Goal: Navigation & Orientation: Find specific page/section

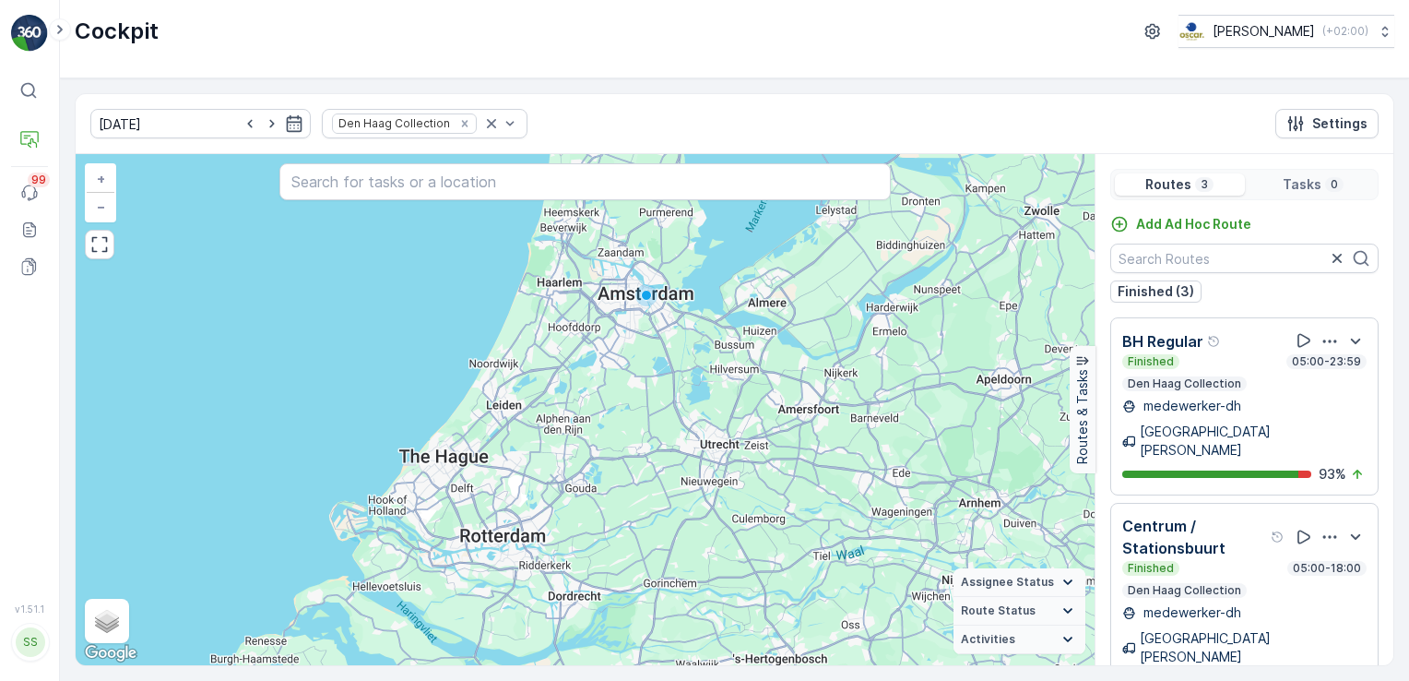
click at [1241, 356] on div "Finished 05:00-23:59" at bounding box center [1244, 361] width 244 height 15
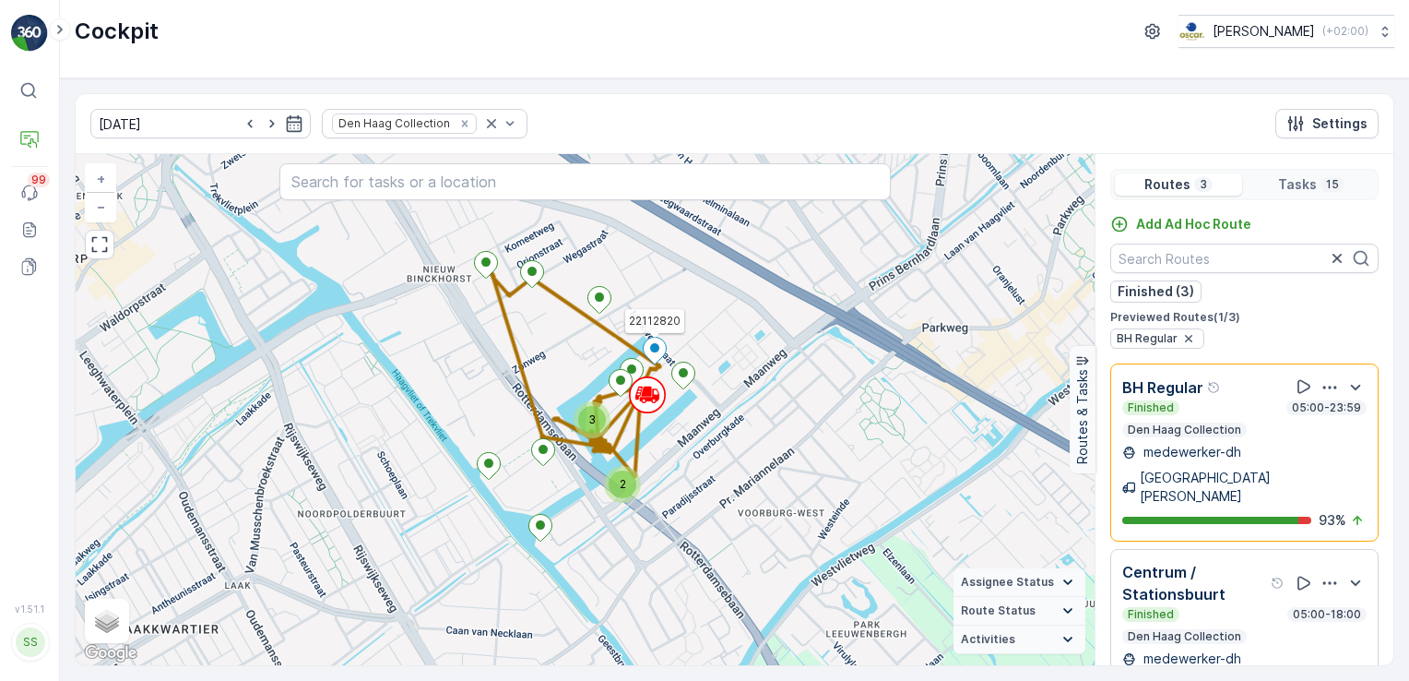
click at [657, 350] on ellipse at bounding box center [654, 347] width 9 height 9
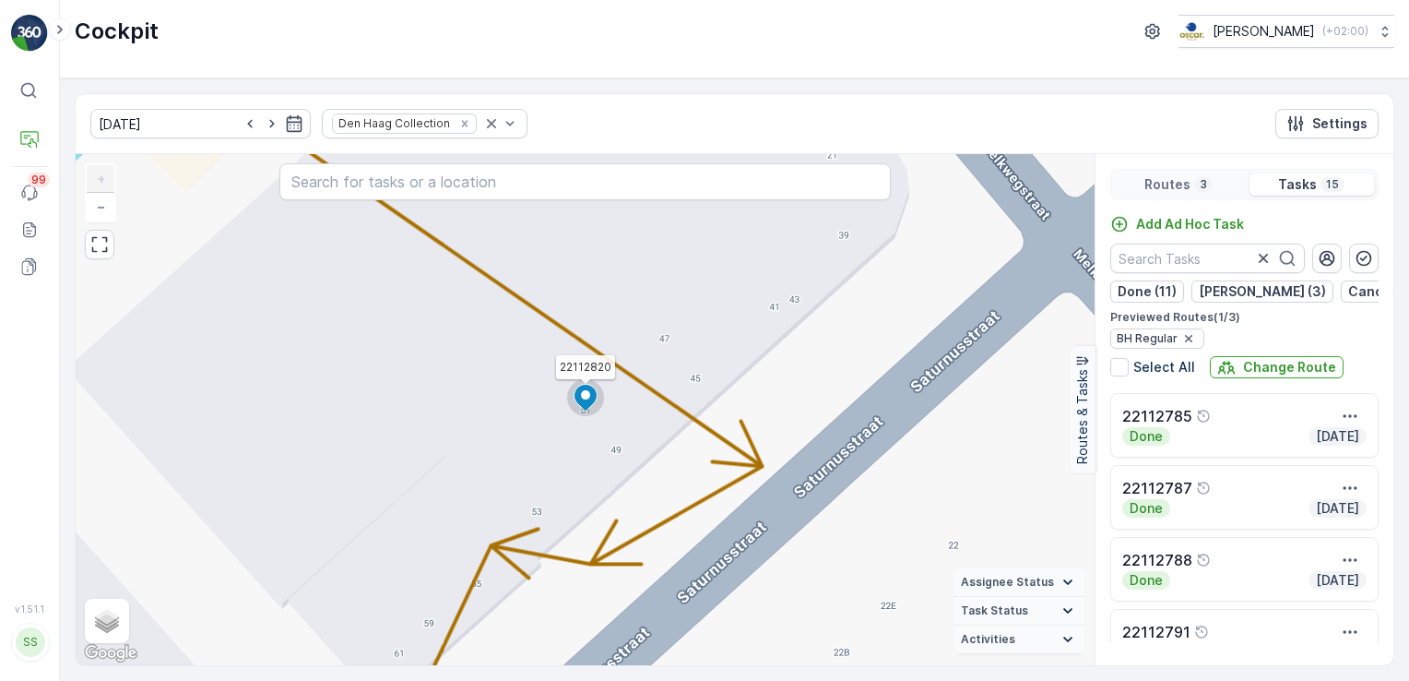
click at [595, 367] on div "2 22112820 + − Satellite Roadmap Terrain Hybrid Leaflet Keyboard shortcuts Map …" at bounding box center [585, 409] width 1019 height 511
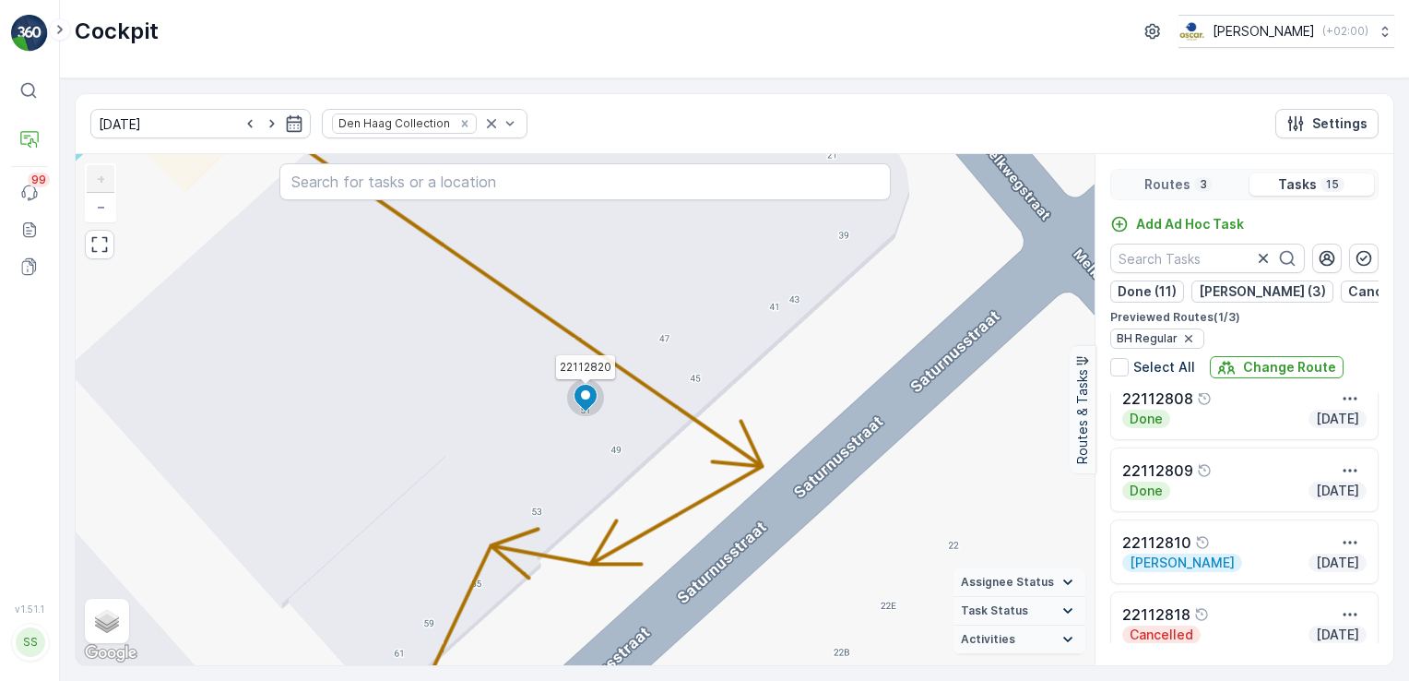
scroll to position [829, 0]
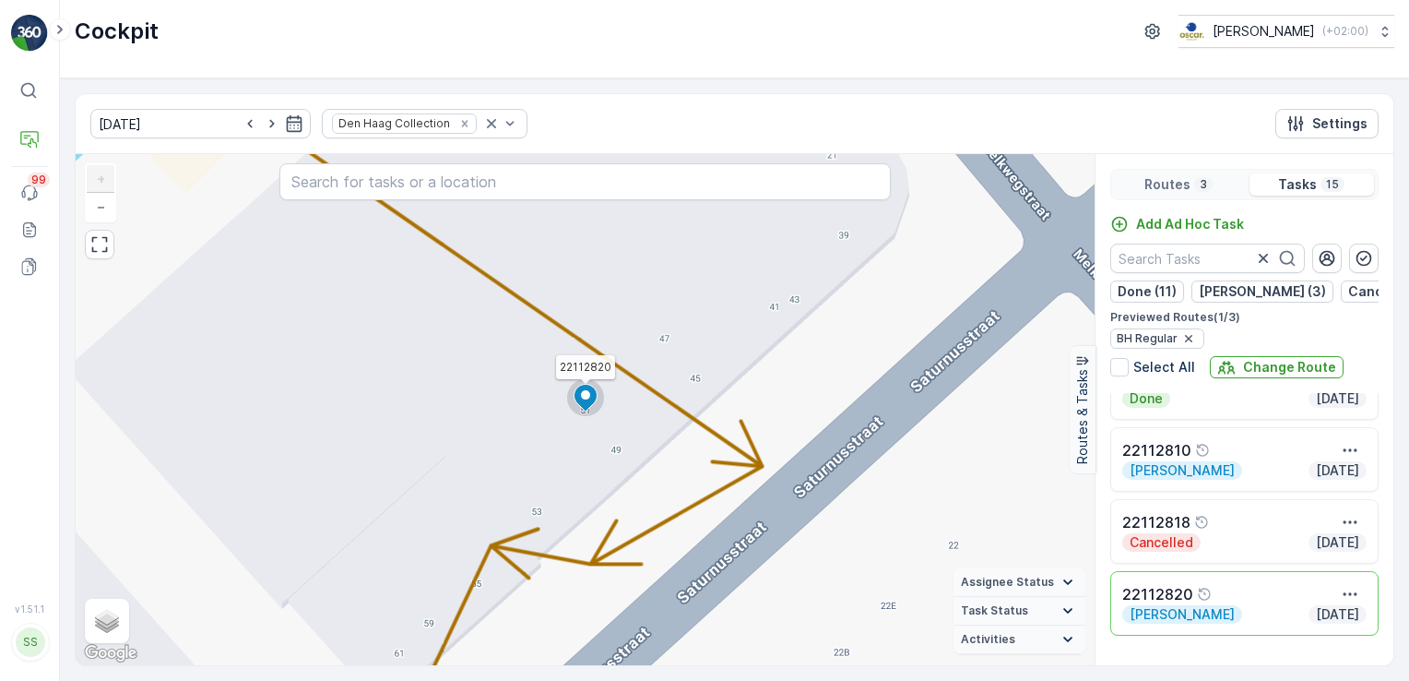
click at [1147, 529] on p "22112818" at bounding box center [1156, 522] width 68 height 22
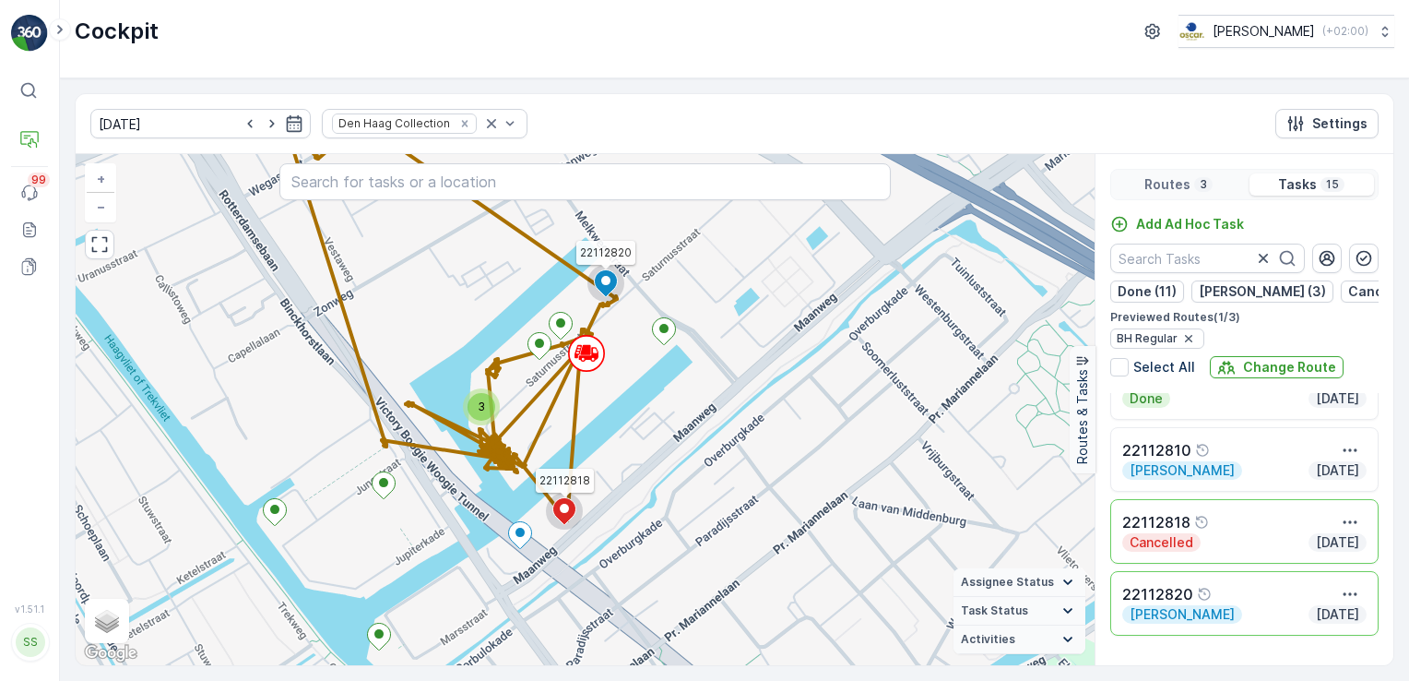
click at [571, 477] on icon at bounding box center [449, 317] width 335 height 406
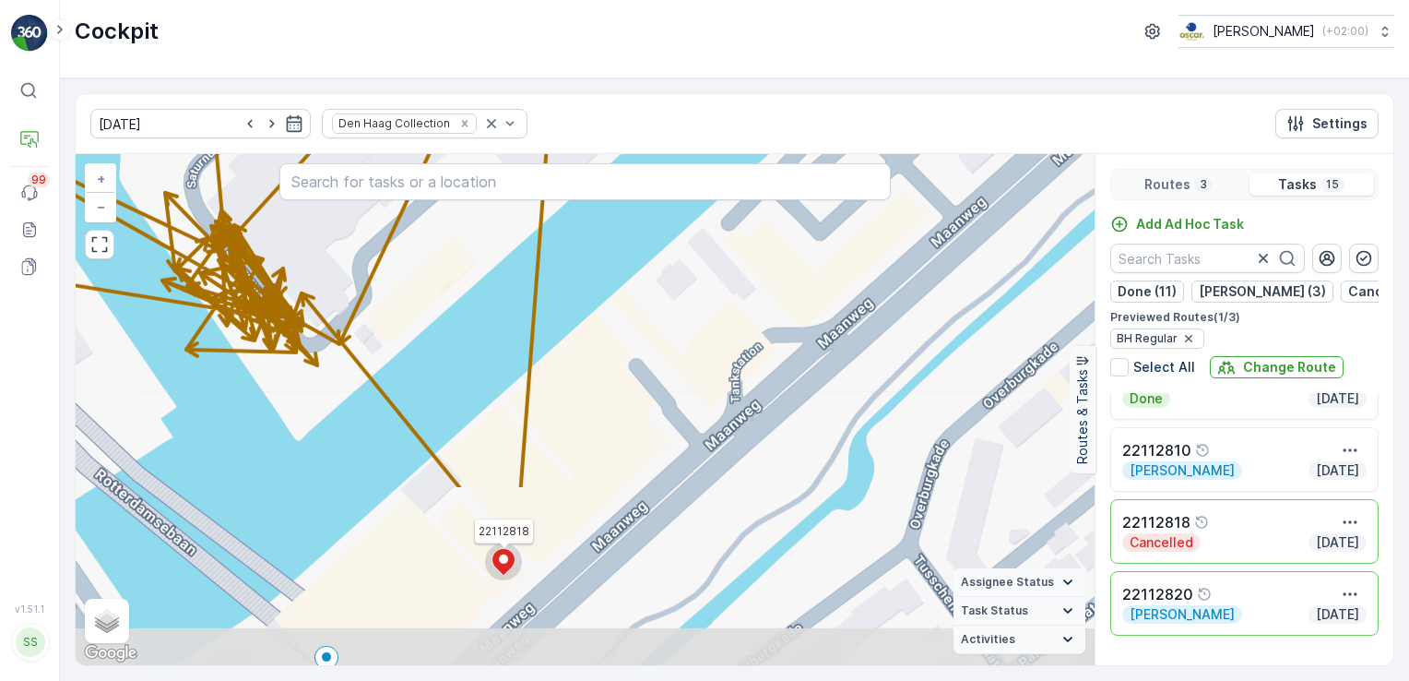
drag, startPoint x: 671, startPoint y: 523, endPoint x: 626, endPoint y: 304, distance: 223.2
click at [631, 292] on div "3 22112818 22112820 + − Satellite Roadmap Terrain Hybrid Leaflet Keyboard short…" at bounding box center [585, 409] width 1019 height 511
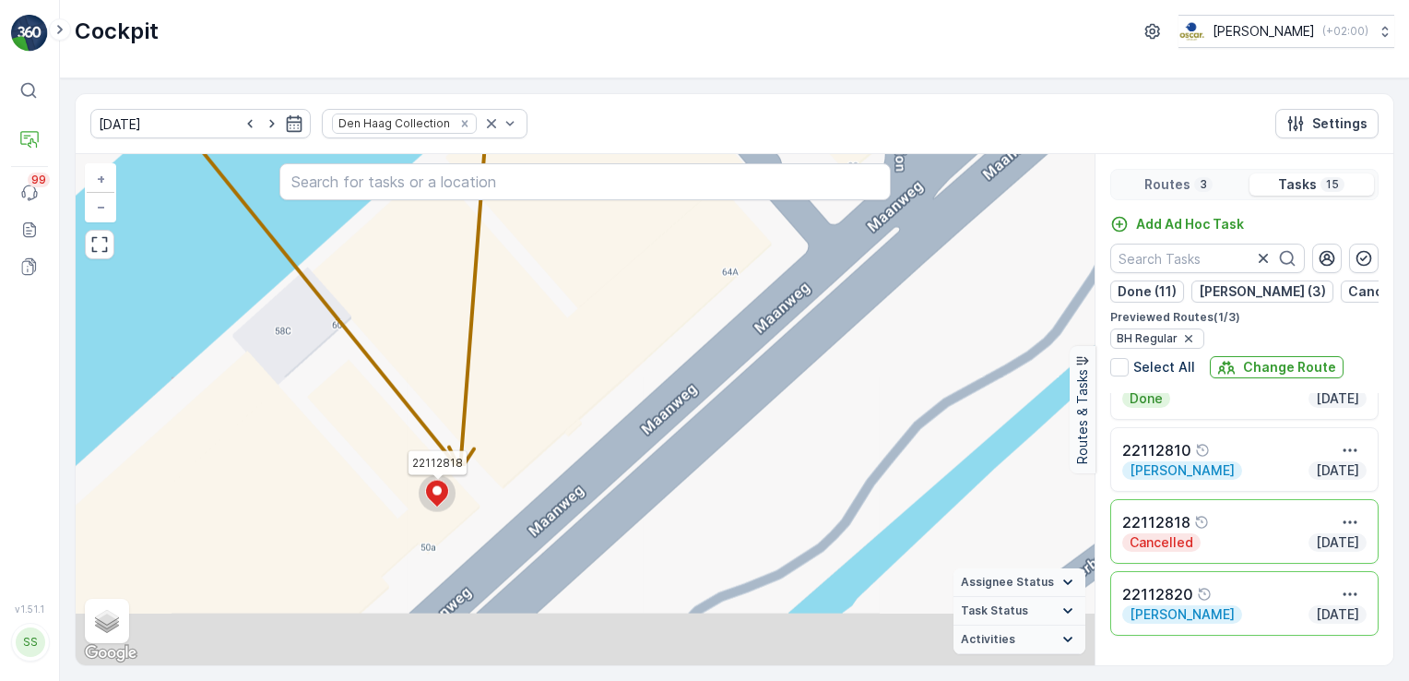
drag, startPoint x: 610, startPoint y: 493, endPoint x: 671, endPoint y: 237, distance: 263.7
click at [671, 237] on div "2 22112818 22112820 + − Satellite Roadmap Terrain Hybrid Leaflet Keyboard short…" at bounding box center [585, 409] width 1019 height 511
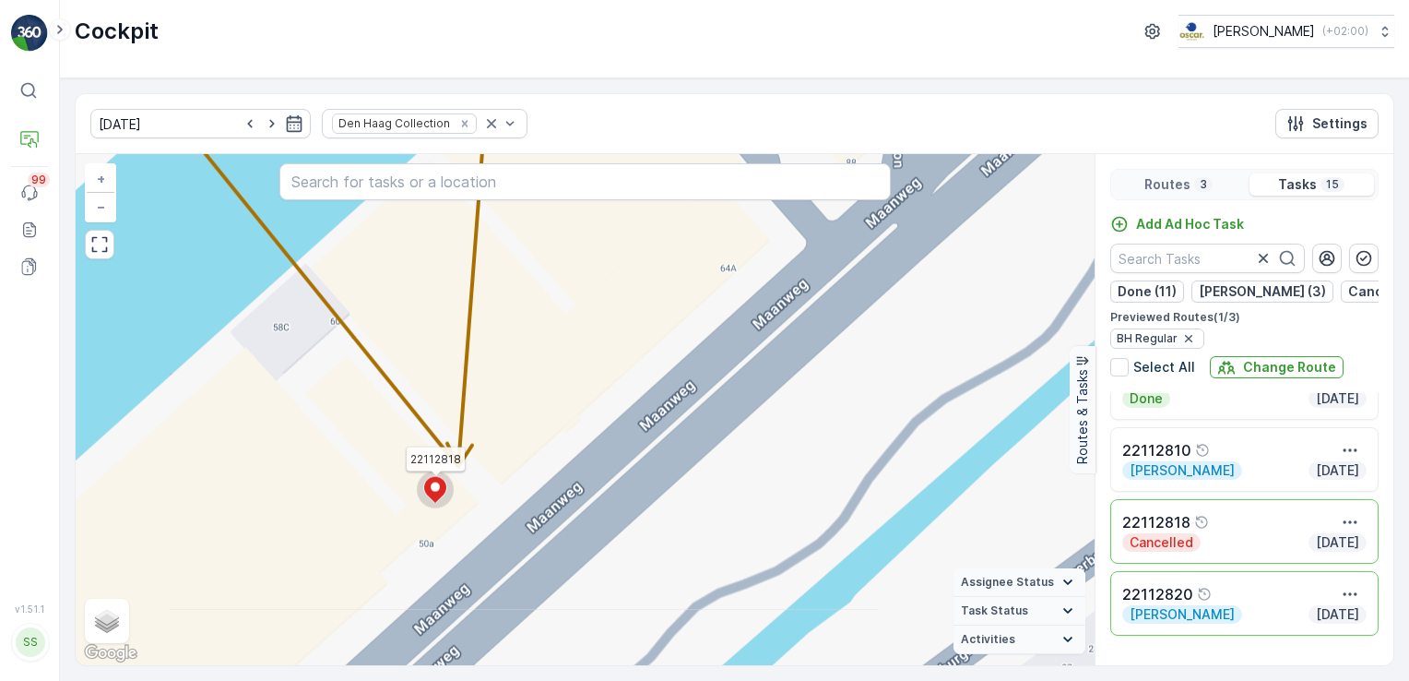
click at [442, 463] on div "2 22112818 22112820 + − Satellite Roadmap Terrain Hybrid Leaflet Keyboard short…" at bounding box center [585, 409] width 1019 height 511
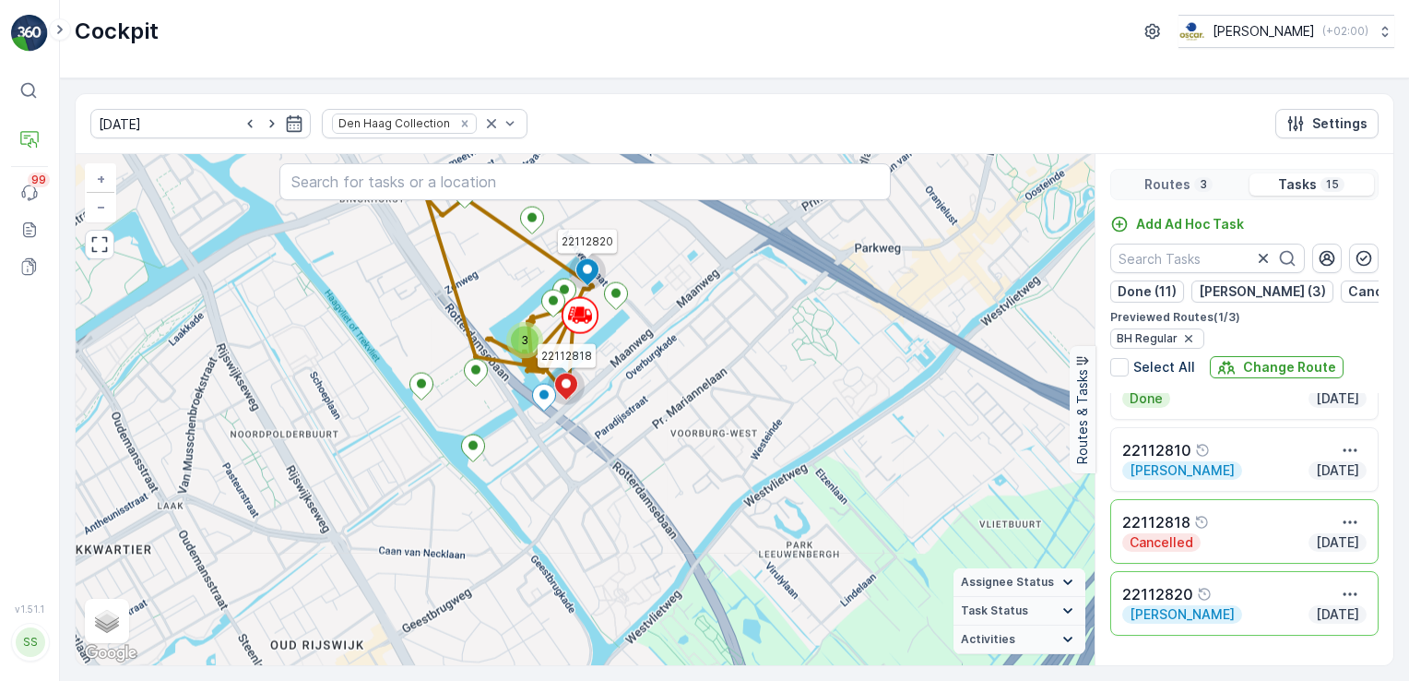
click at [677, 397] on div "3 22112818 22112820 + − Satellite Roadmap Terrain Hybrid Leaflet Keyboard short…" at bounding box center [585, 409] width 1019 height 511
click at [1154, 529] on p "22112818" at bounding box center [1156, 522] width 68 height 22
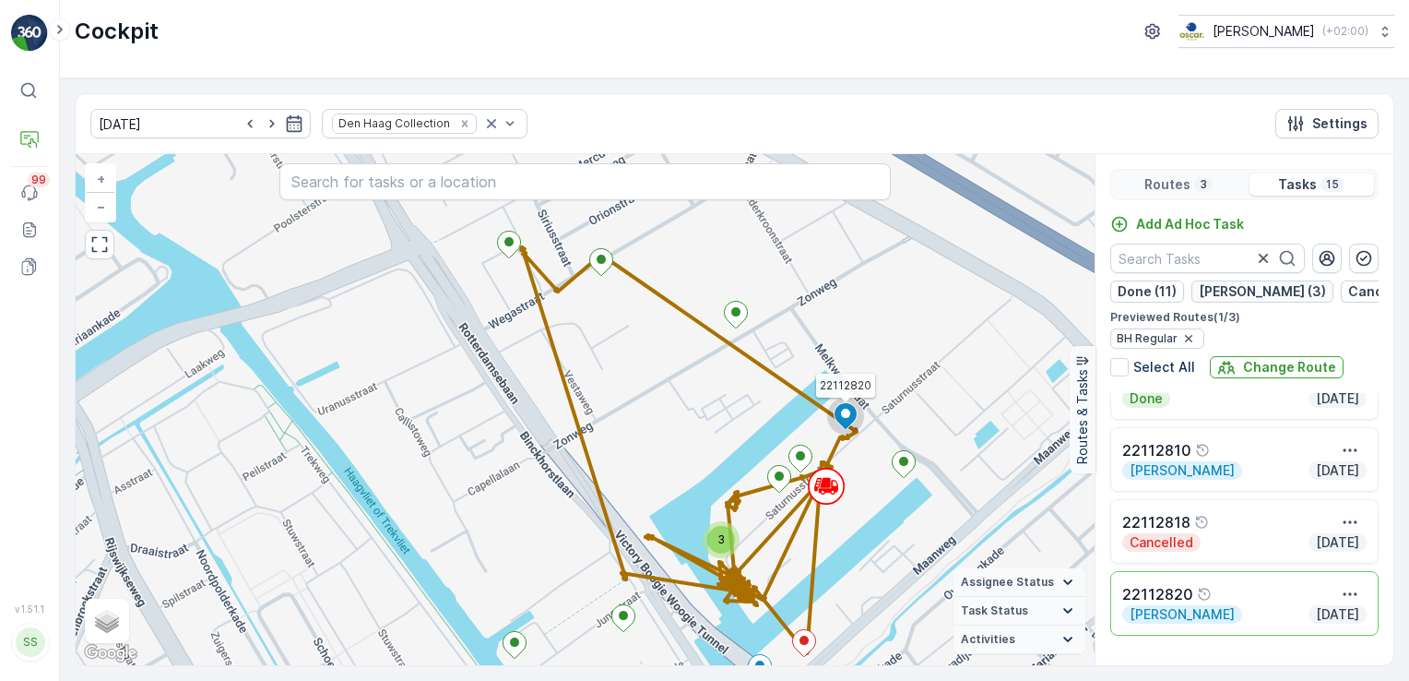
click at [1254, 289] on p "[PERSON_NAME] (3)" at bounding box center [1262, 291] width 127 height 18
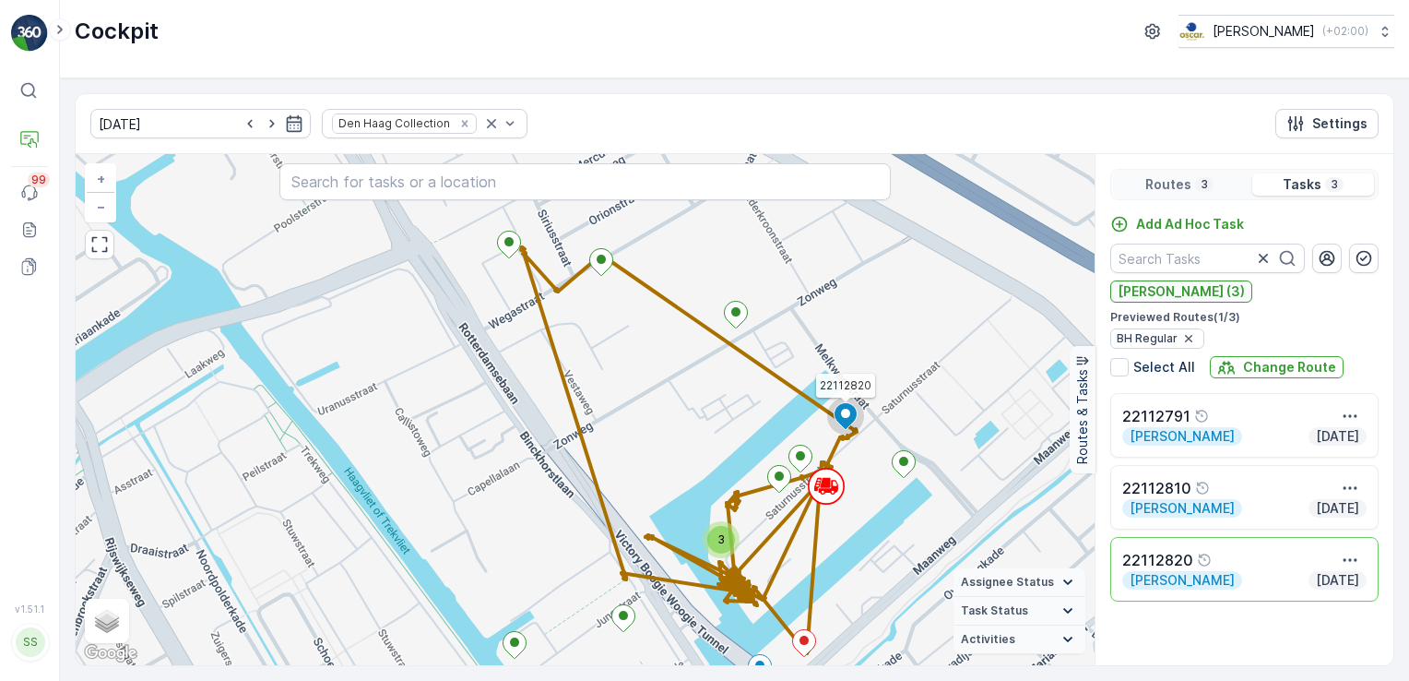
scroll to position [0, 0]
click at [1280, 427] on div "Geen Afval [DATE]" at bounding box center [1244, 436] width 244 height 18
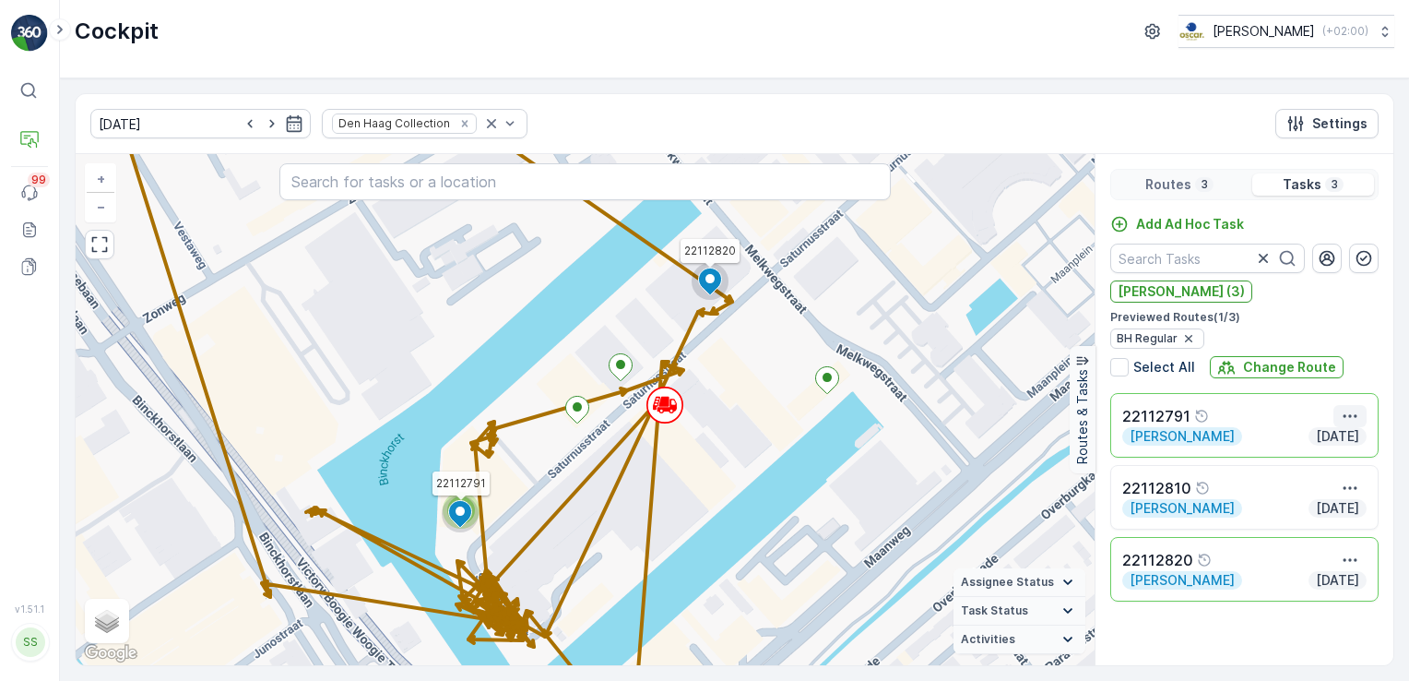
click at [1358, 413] on icon "button" at bounding box center [1350, 416] width 18 height 18
click at [1353, 440] on span "See More Details" at bounding box center [1332, 443] width 107 height 18
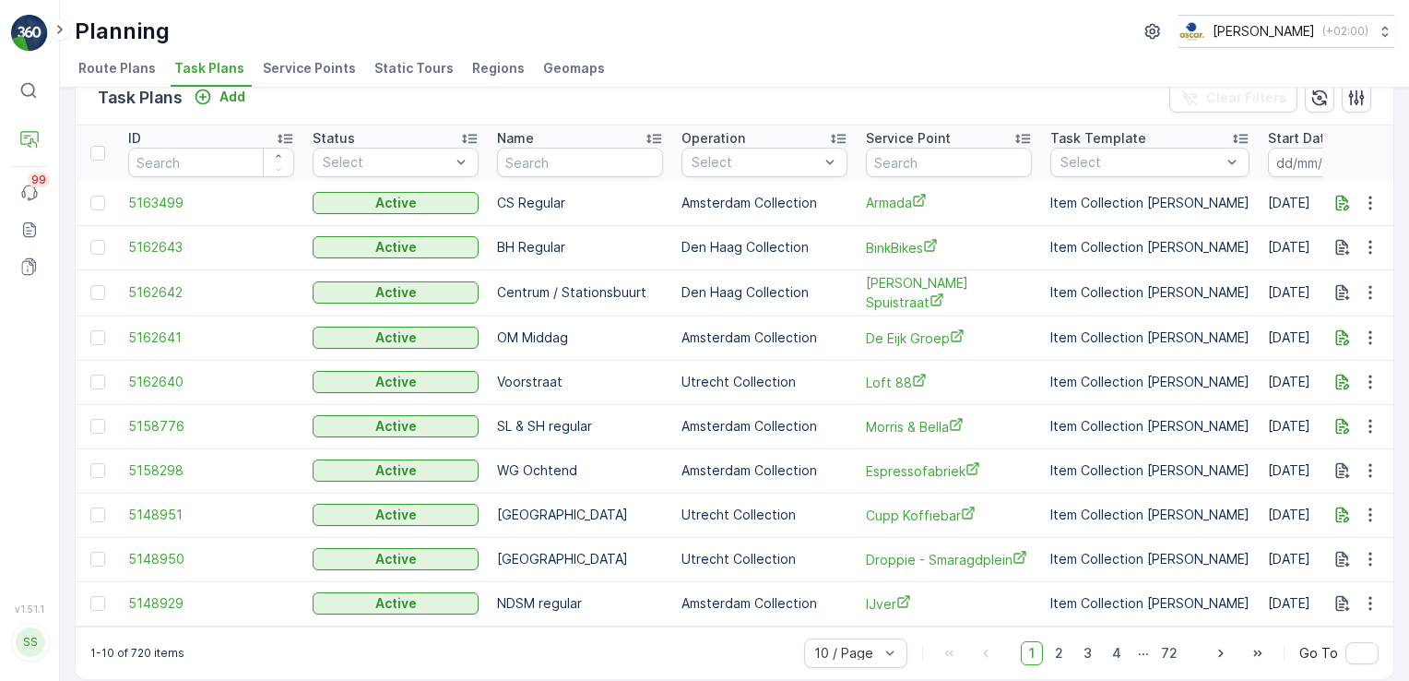
scroll to position [52, 0]
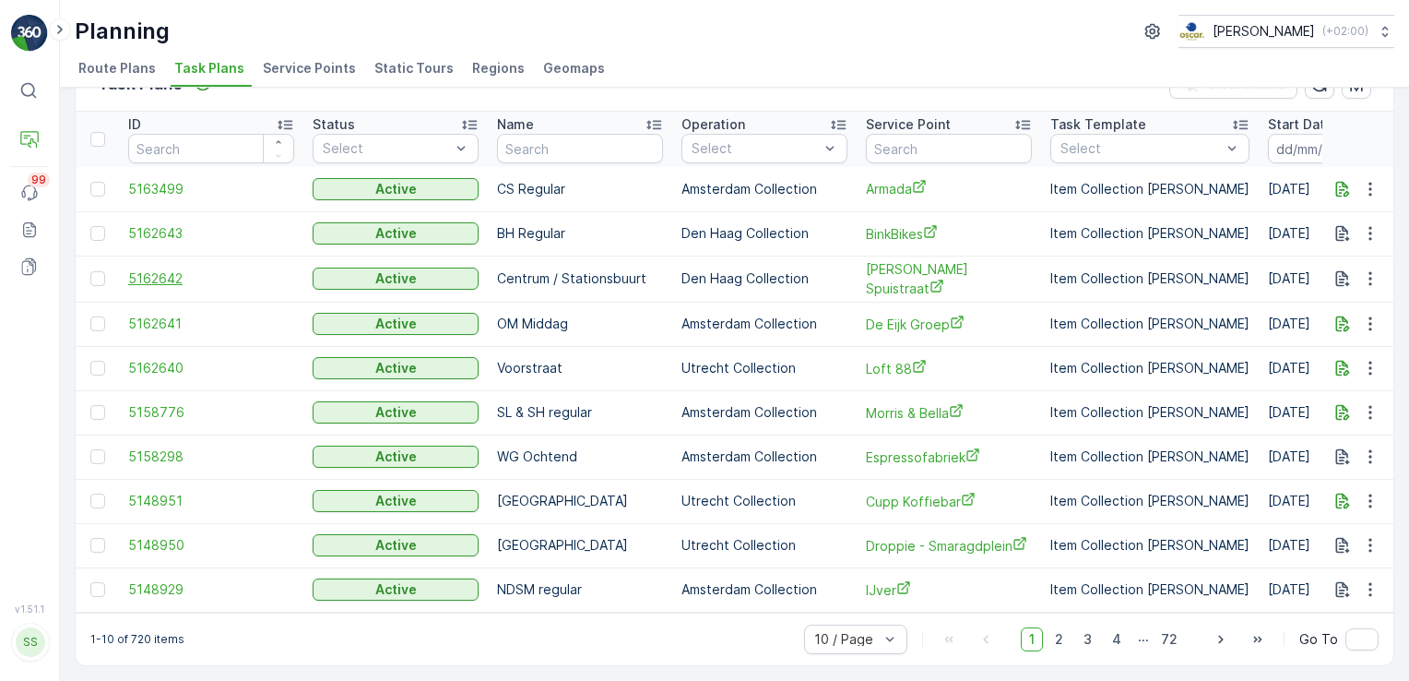
click at [144, 269] on span "5162642" at bounding box center [211, 278] width 166 height 18
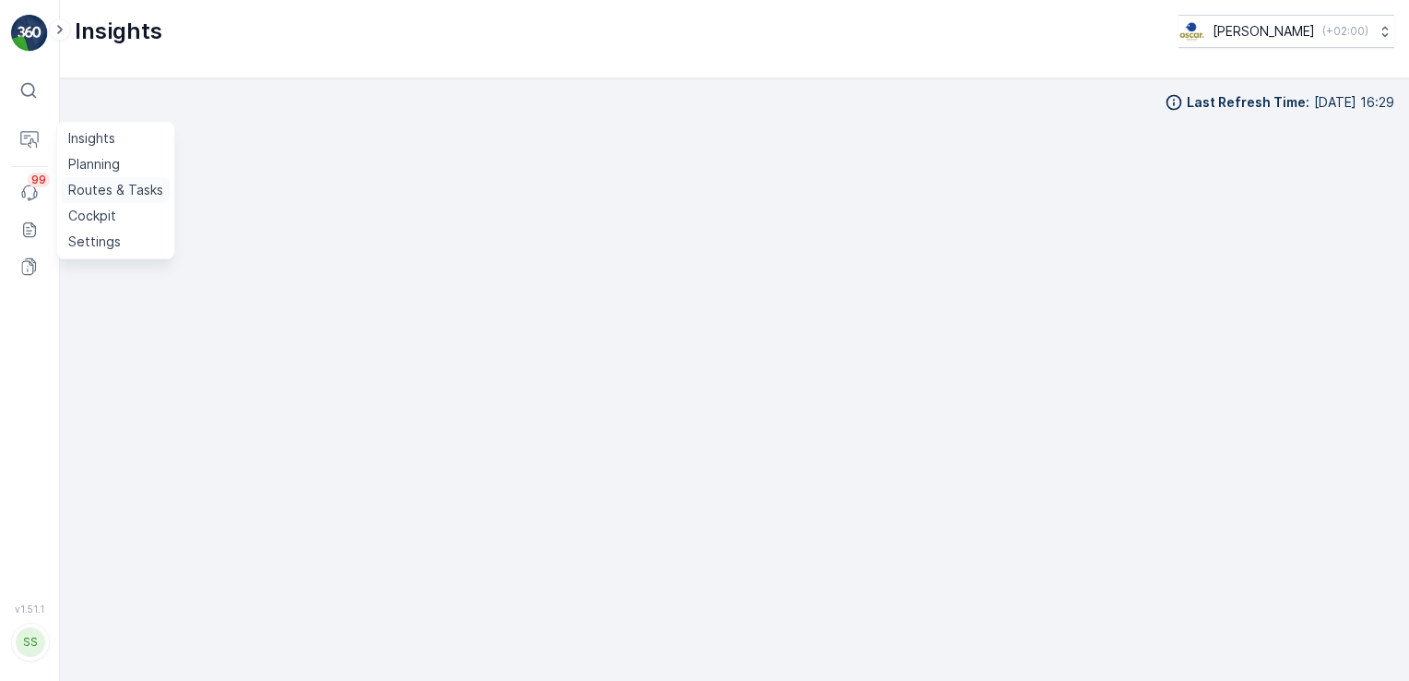
click at [89, 186] on p "Routes & Tasks" at bounding box center [115, 190] width 95 height 18
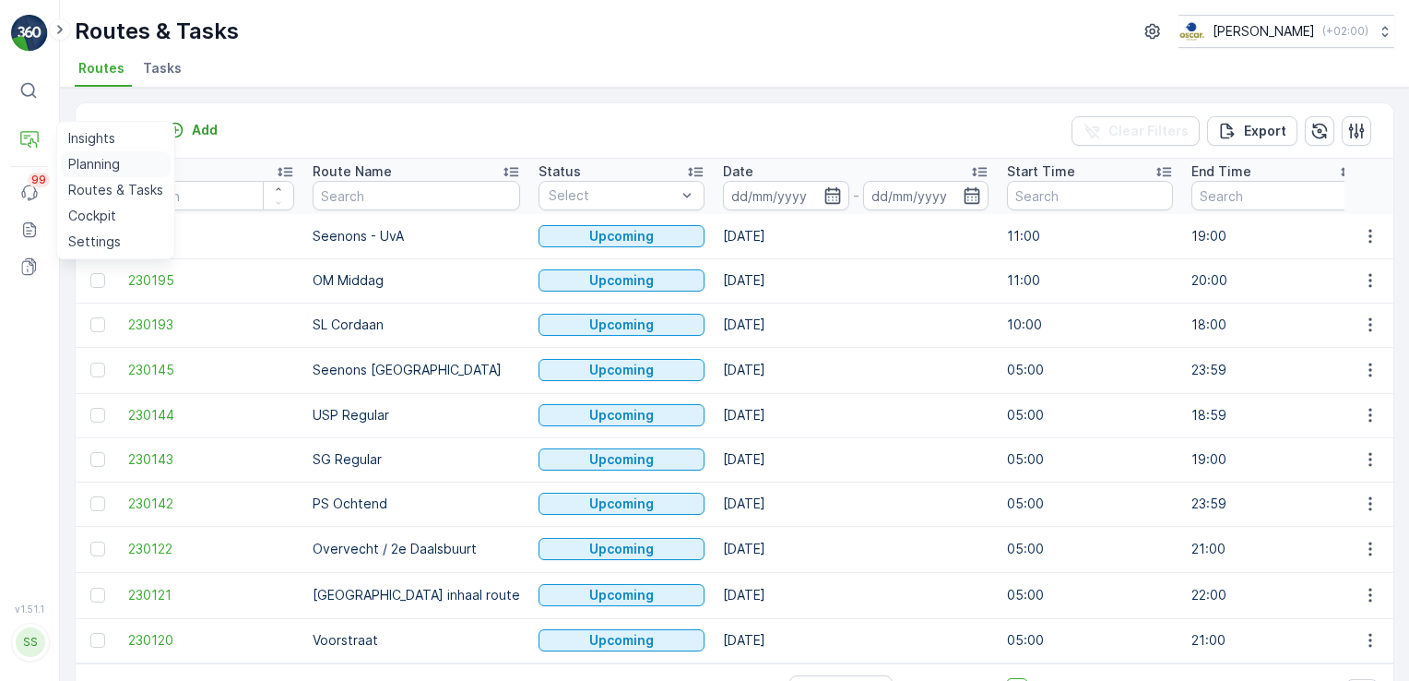
click at [87, 166] on p "Planning" at bounding box center [94, 164] width 52 height 18
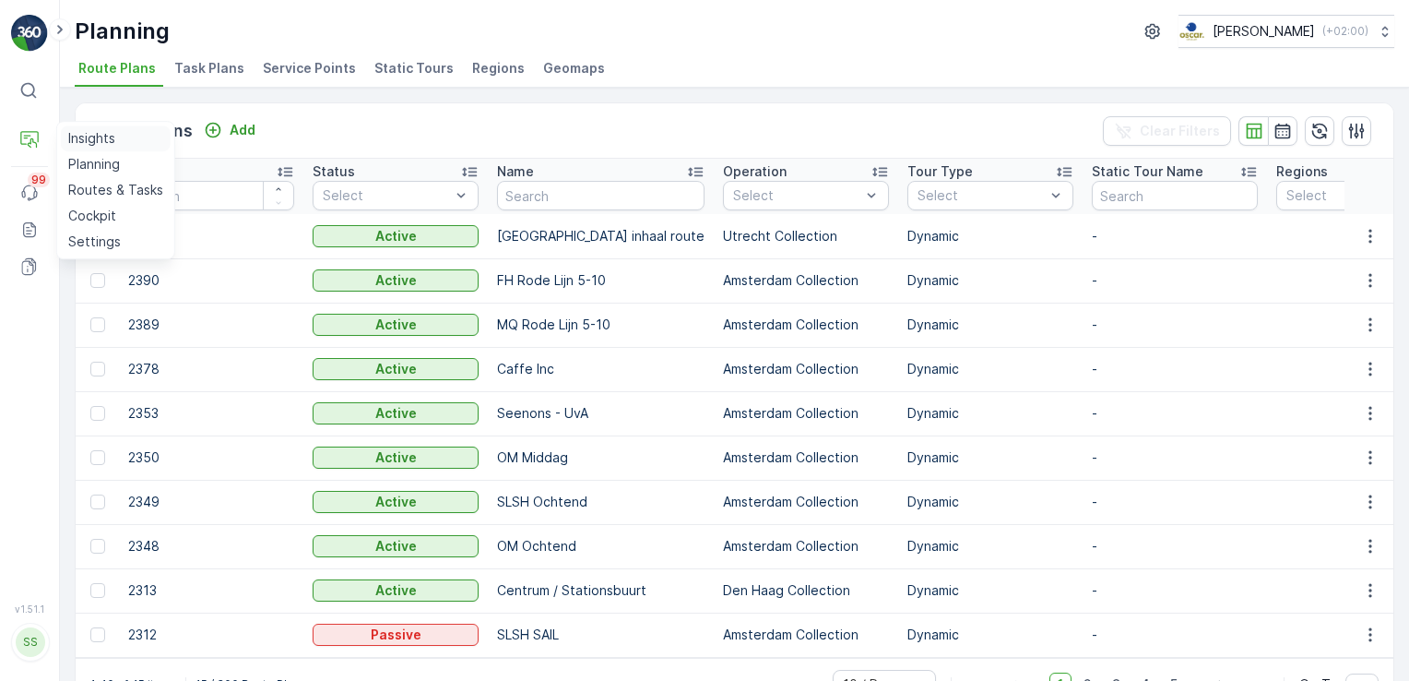
click at [87, 142] on p "Insights" at bounding box center [91, 138] width 47 height 18
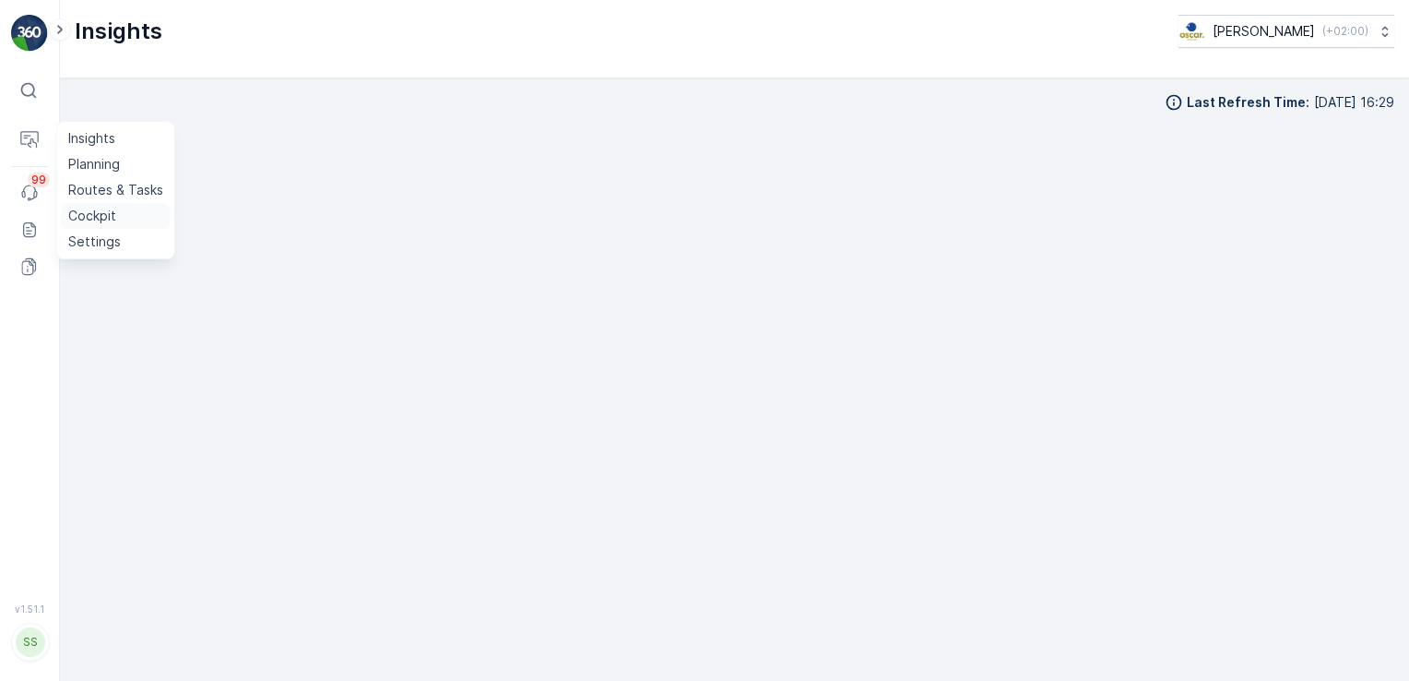
click at [98, 212] on p "Cockpit" at bounding box center [92, 216] width 48 height 18
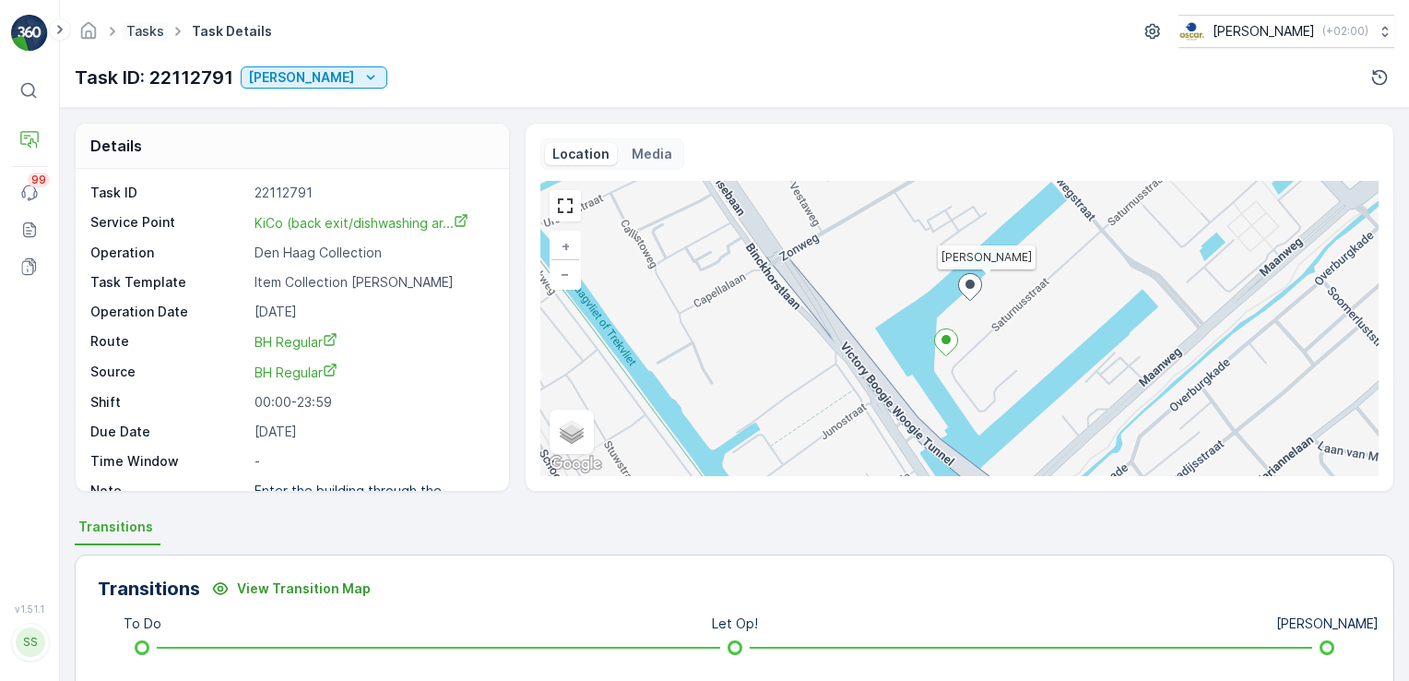
click at [145, 29] on link "Tasks" at bounding box center [145, 31] width 38 height 16
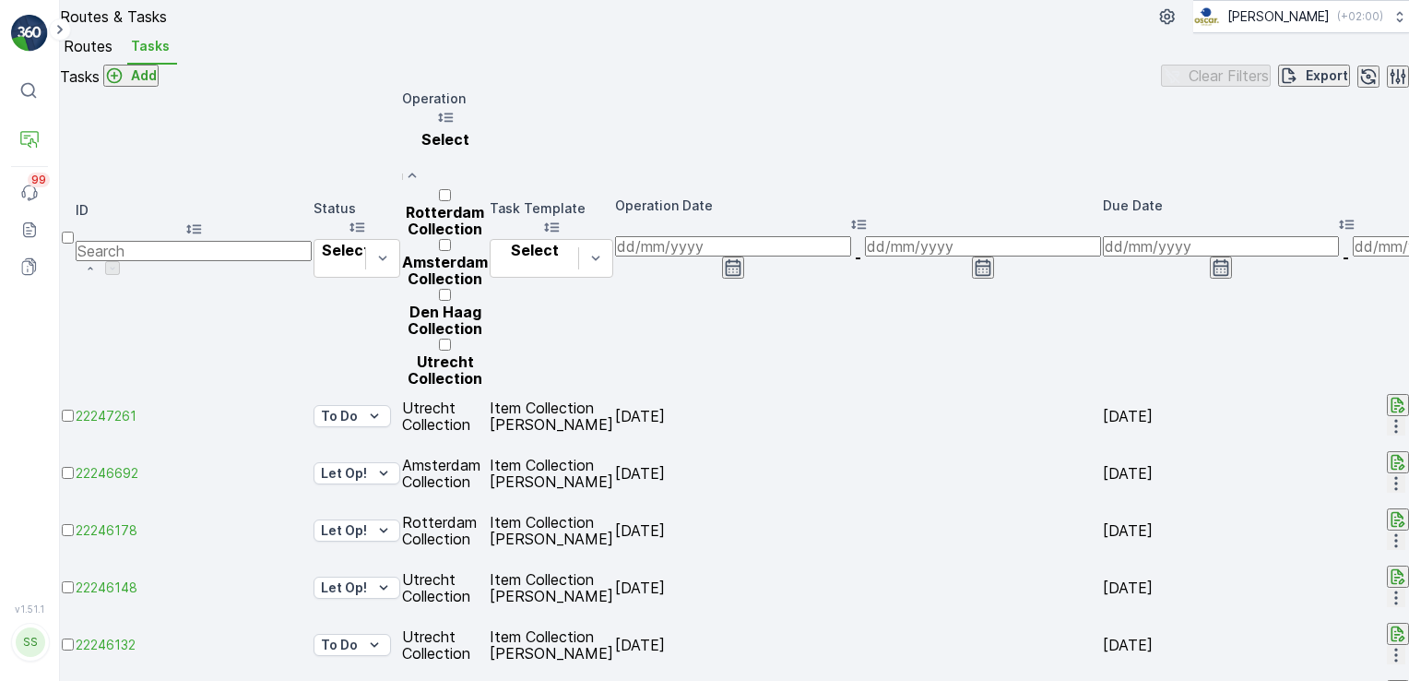
click at [488, 337] on p "Den Haag Collection" at bounding box center [445, 319] width 86 height 33
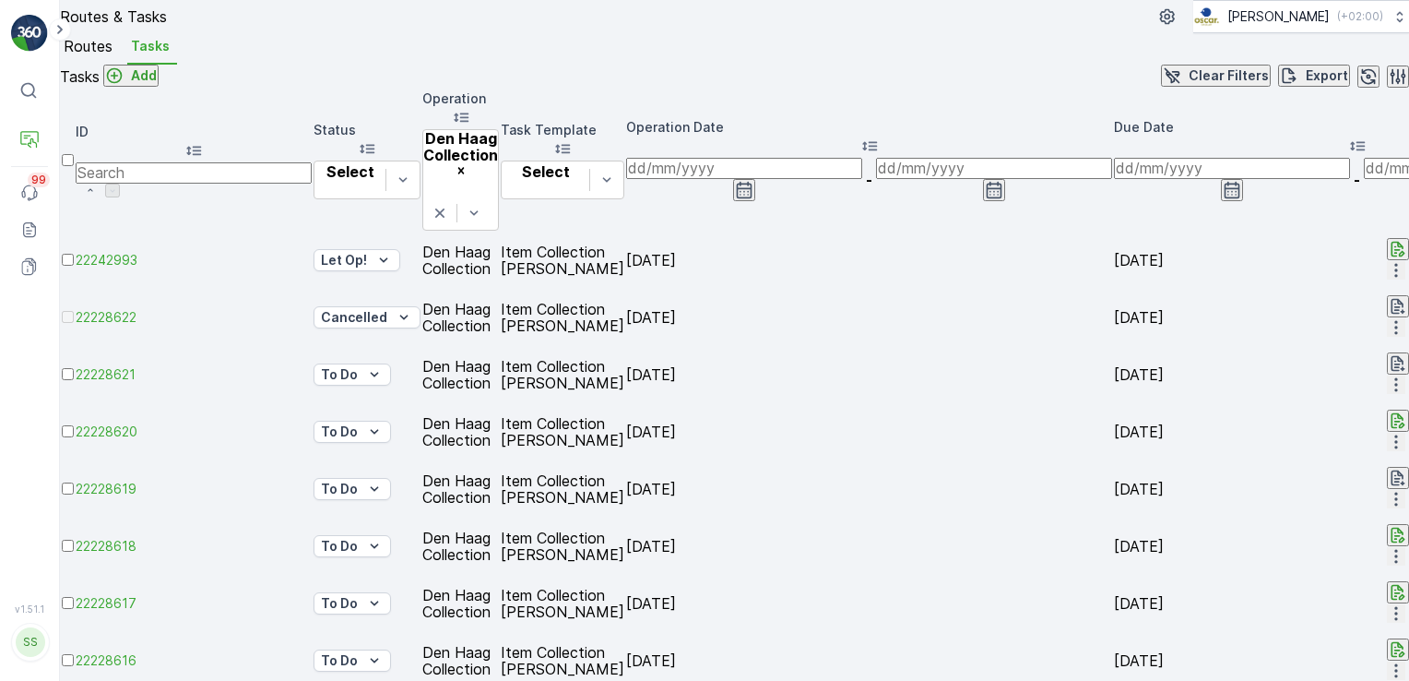
scroll to position [60, 0]
